Goal: Find specific page/section: Find specific page/section

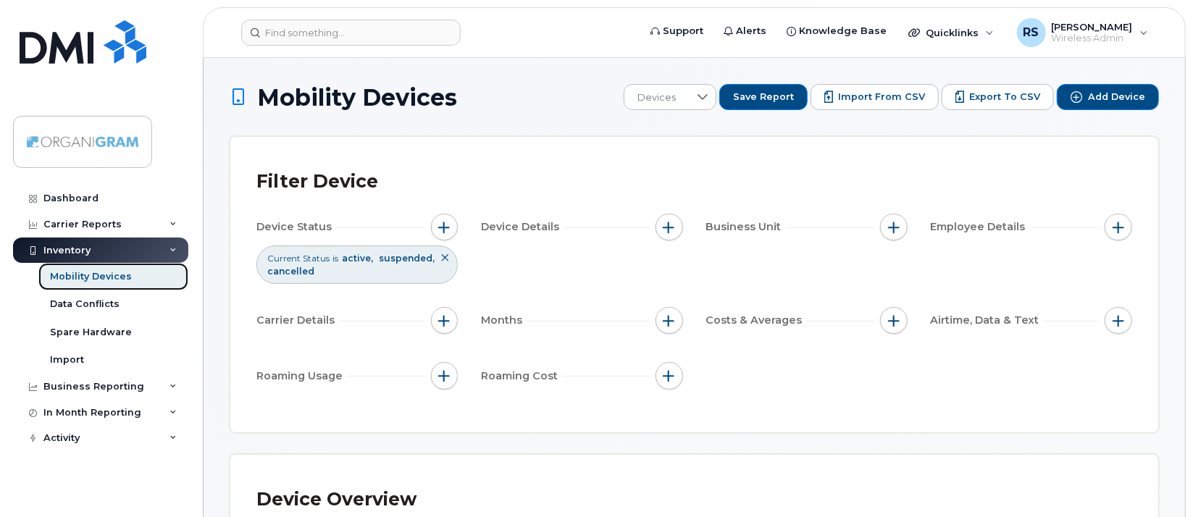
click at [99, 272] on div "Mobility Devices" at bounding box center [91, 276] width 82 height 13
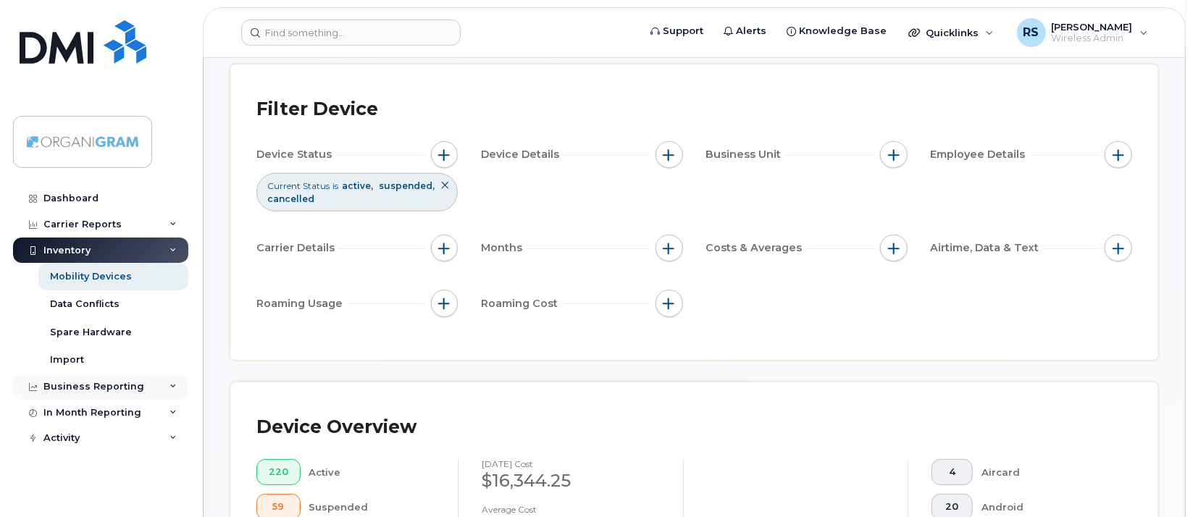
click at [135, 384] on div "Business Reporting" at bounding box center [93, 387] width 101 height 12
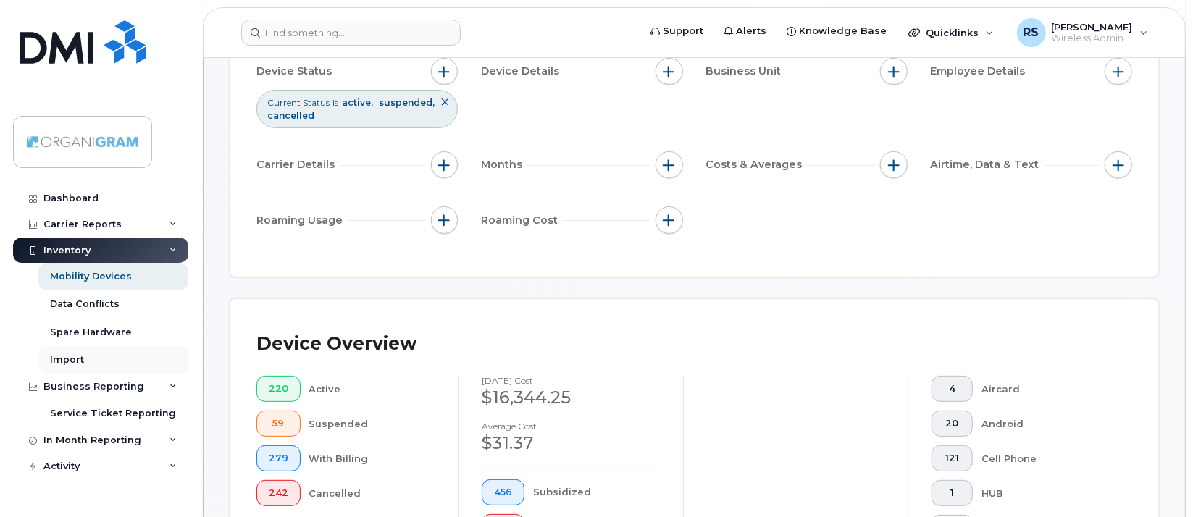
scroll to position [217, 0]
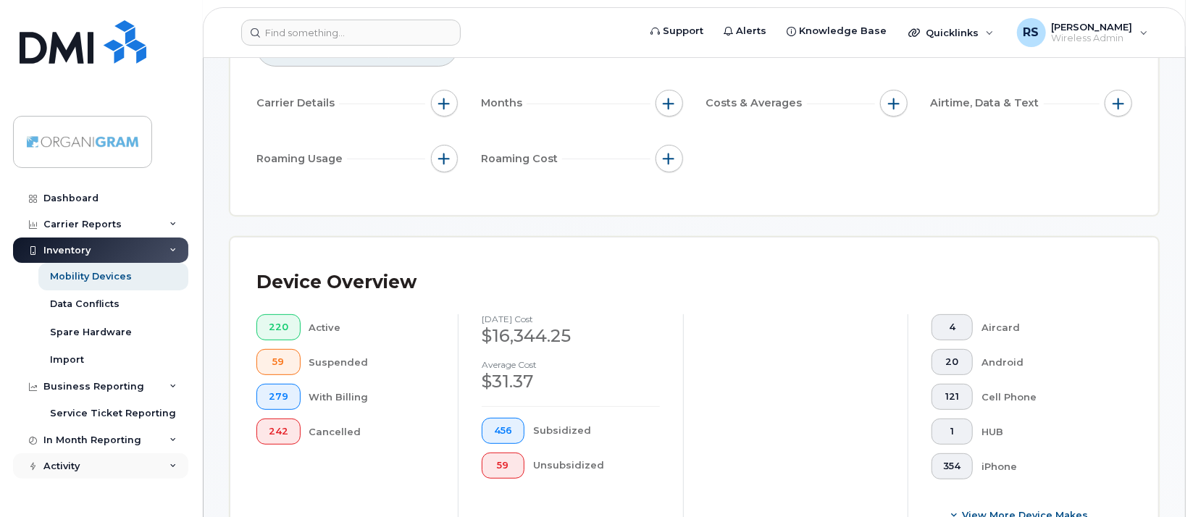
click at [167, 466] on div "Activity" at bounding box center [100, 467] width 175 height 26
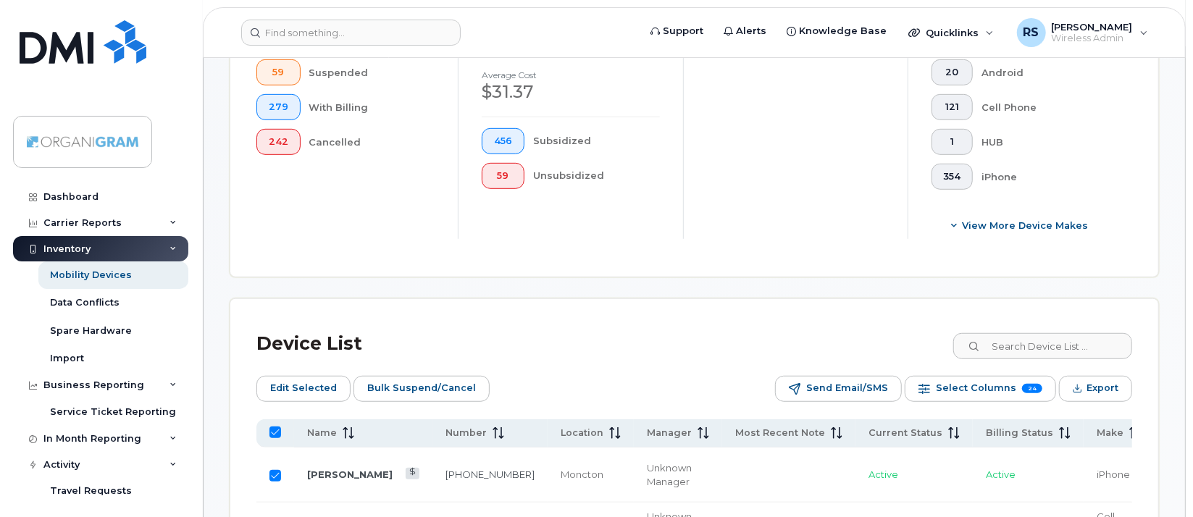
scroll to position [0, 0]
click at [93, 220] on div "Carrier Reports" at bounding box center [82, 225] width 78 height 12
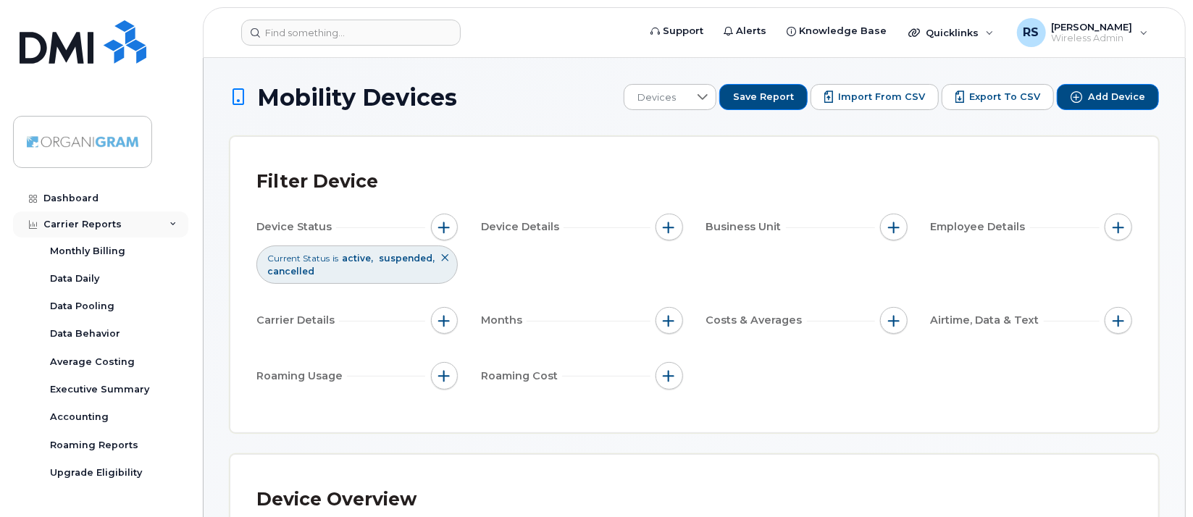
click at [65, 222] on div "Carrier Reports" at bounding box center [82, 225] width 78 height 12
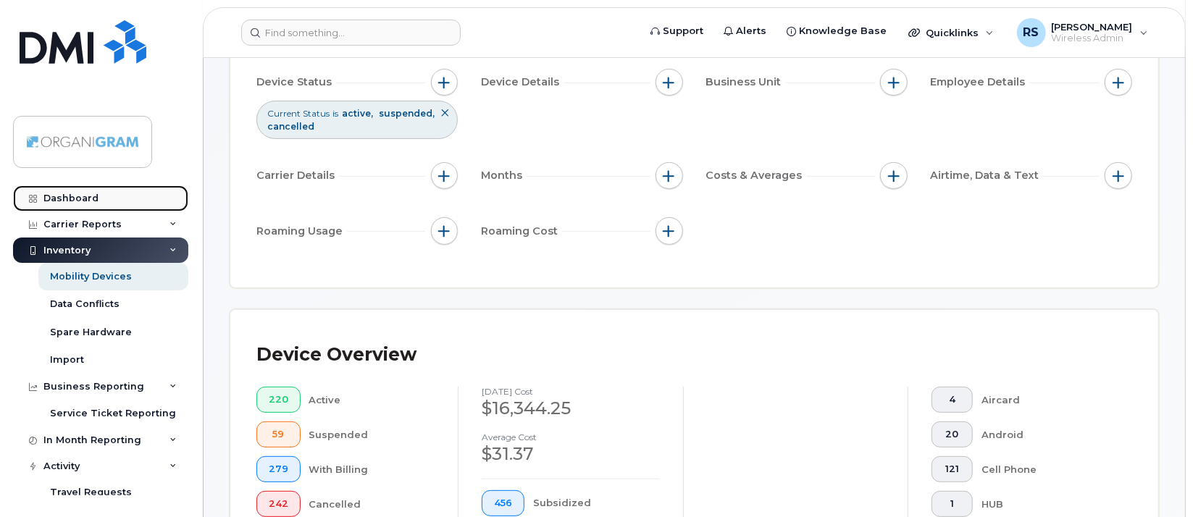
click at [69, 193] on div "Dashboard" at bounding box center [70, 199] width 55 height 12
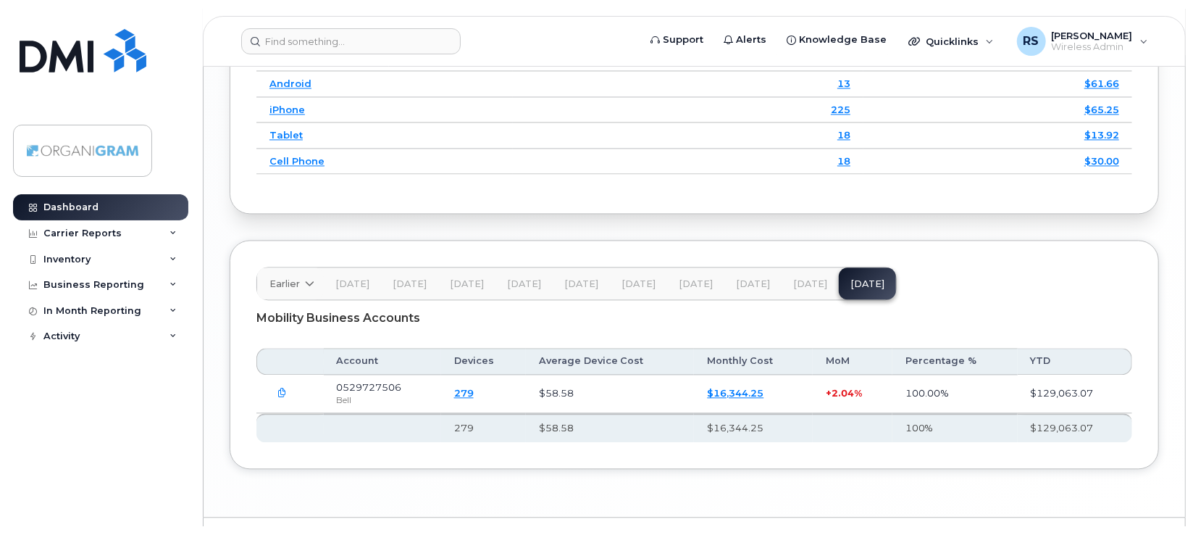
scroll to position [1977, 0]
